Goal: Task Accomplishment & Management: Complete application form

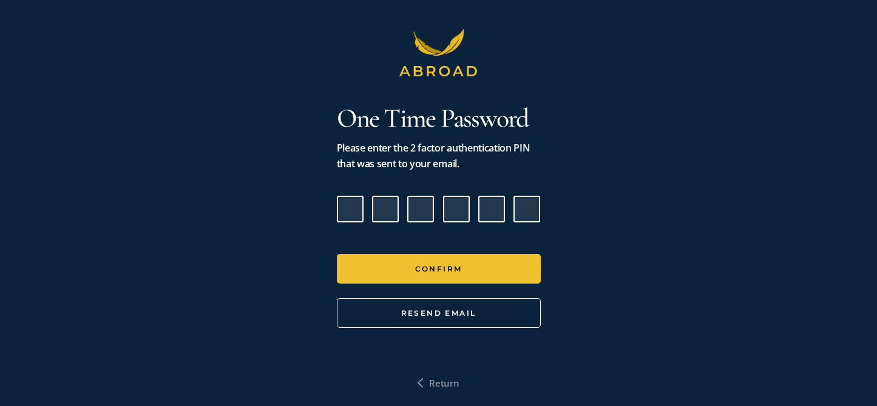
click at [350, 209] on input "Please enter verification code. Digit 1" at bounding box center [350, 209] width 27 height 27
paste input "1"
type input "5"
type input "4"
type input "5"
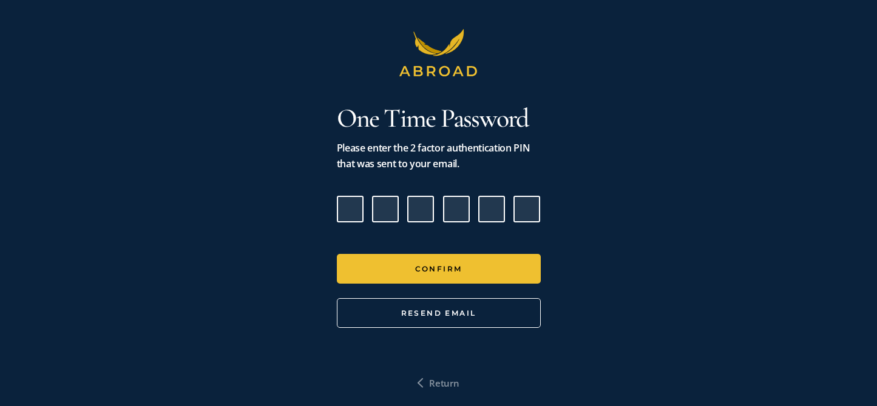
type input "4"
type input "3"
type input "1"
click at [456, 286] on div "Confirm Resend Email" at bounding box center [439, 291] width 204 height 74
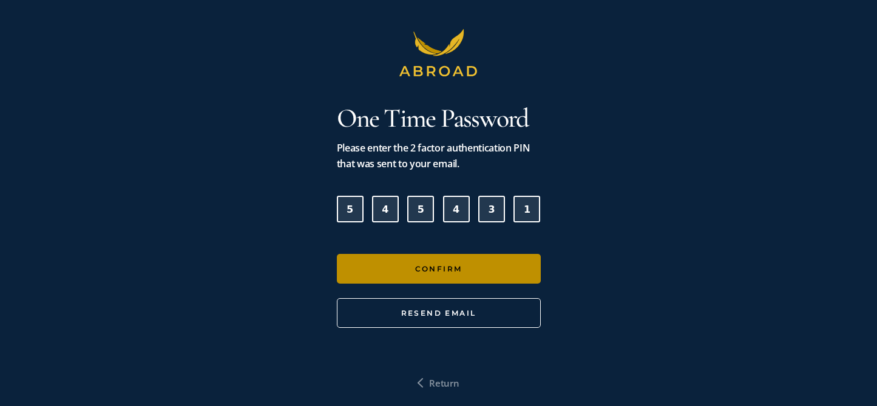
click at [454, 266] on button "Confirm" at bounding box center [439, 269] width 204 height 30
